Goal: Find specific page/section: Find specific page/section

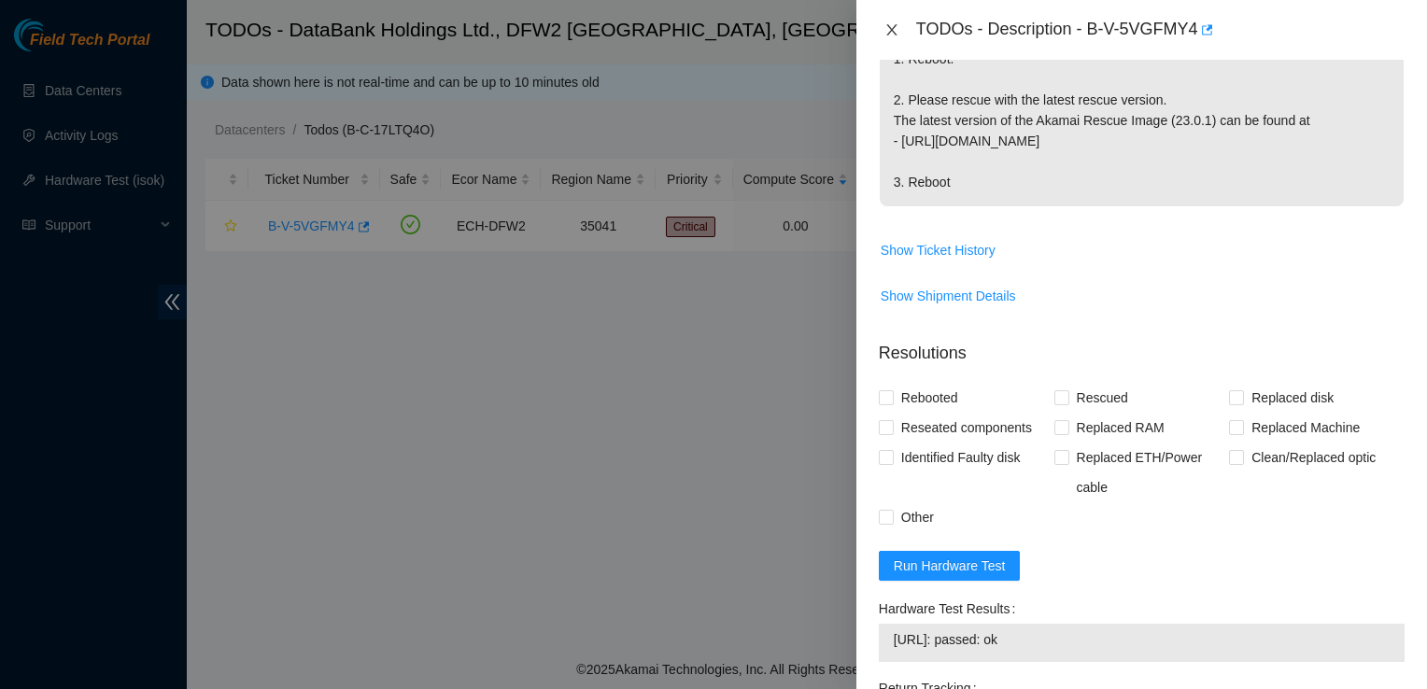
click at [889, 31] on icon "close" at bounding box center [891, 29] width 15 height 15
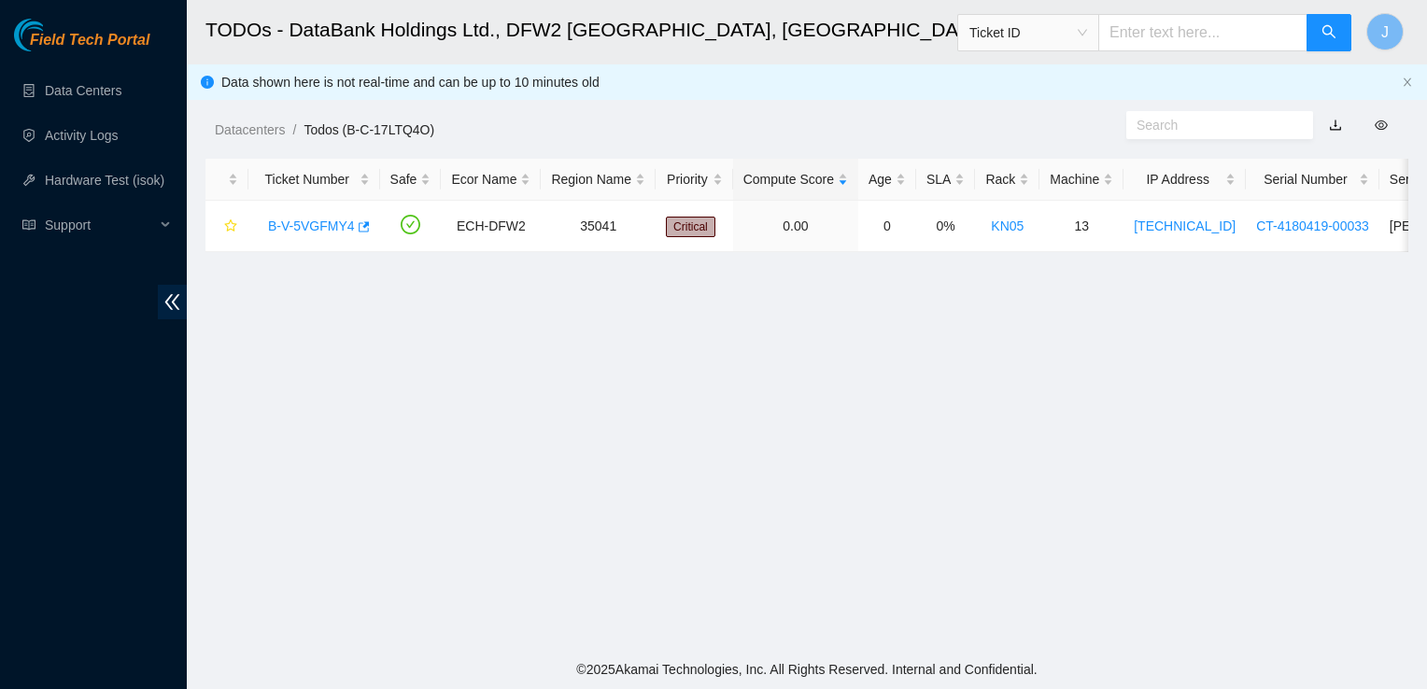
scroll to position [542, 0]
click at [104, 98] on link "Data Centers" at bounding box center [83, 90] width 77 height 15
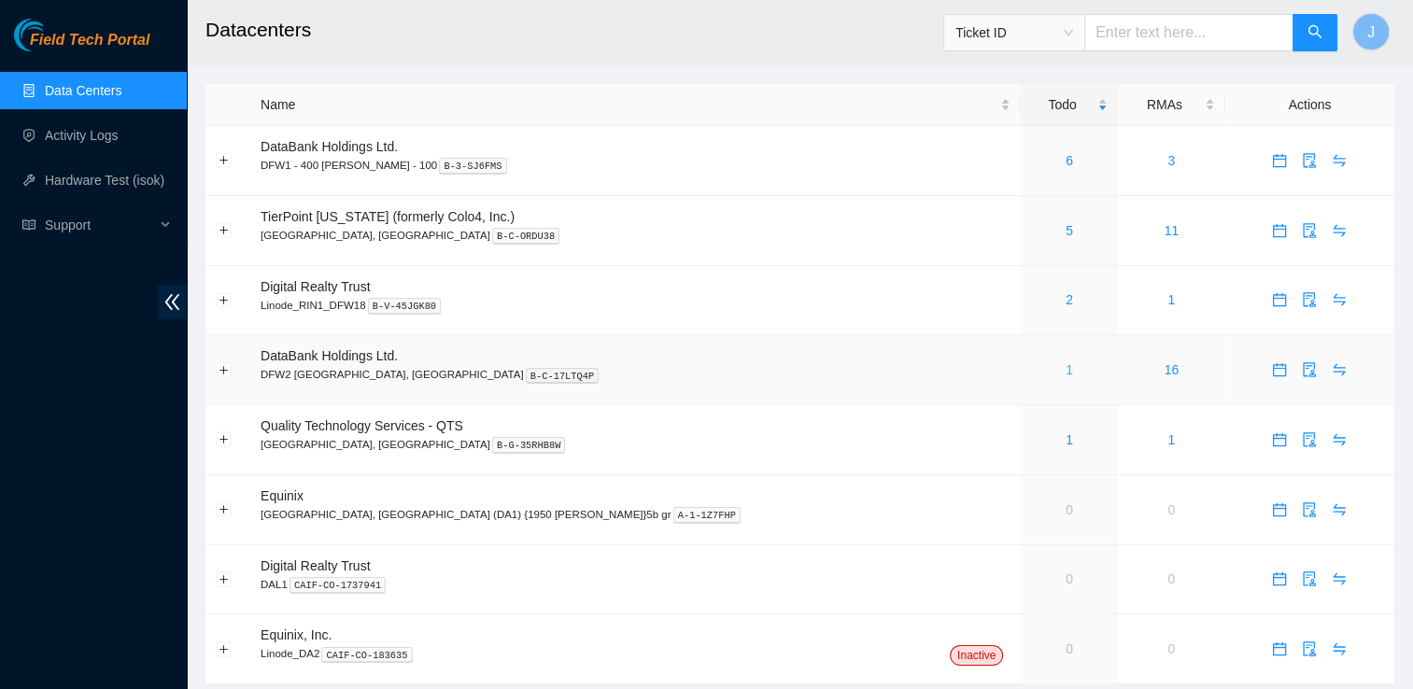
click at [1066, 372] on link "1" at bounding box center [1069, 369] width 7 height 15
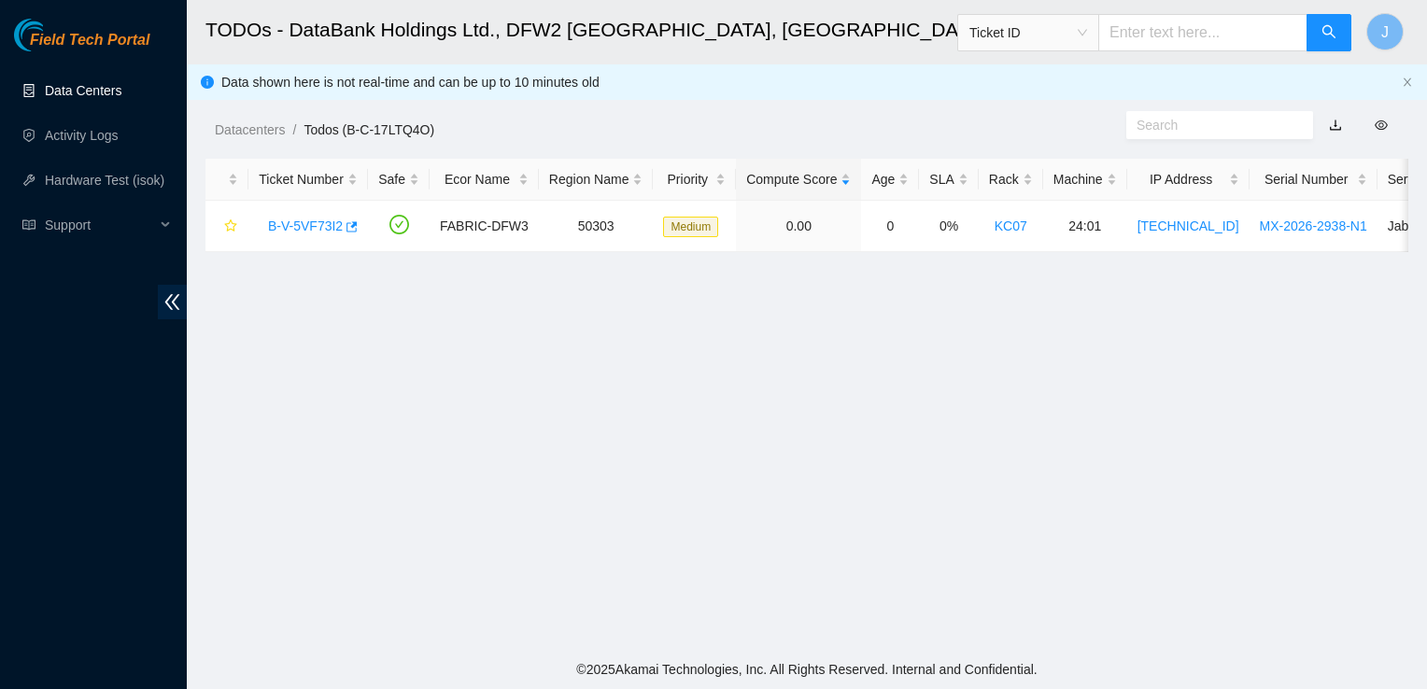
click at [121, 95] on link "Data Centers" at bounding box center [83, 90] width 77 height 15
